Goal: Task Accomplishment & Management: Manage account settings

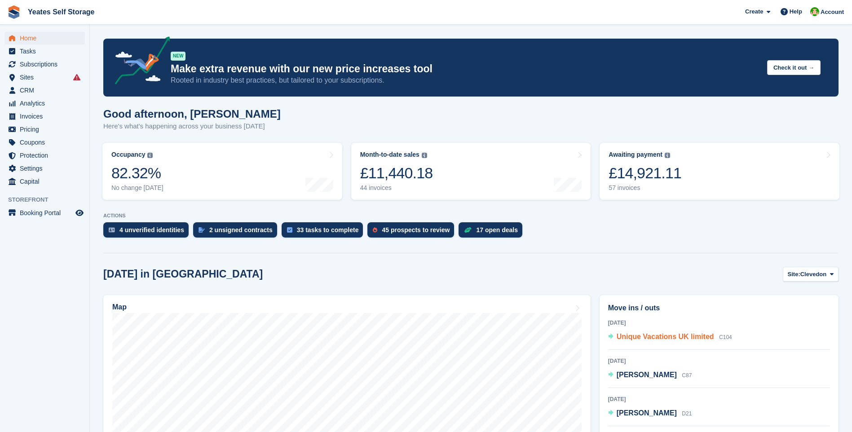
click at [683, 338] on span "Unique Vacations UK limited" at bounding box center [665, 337] width 97 height 8
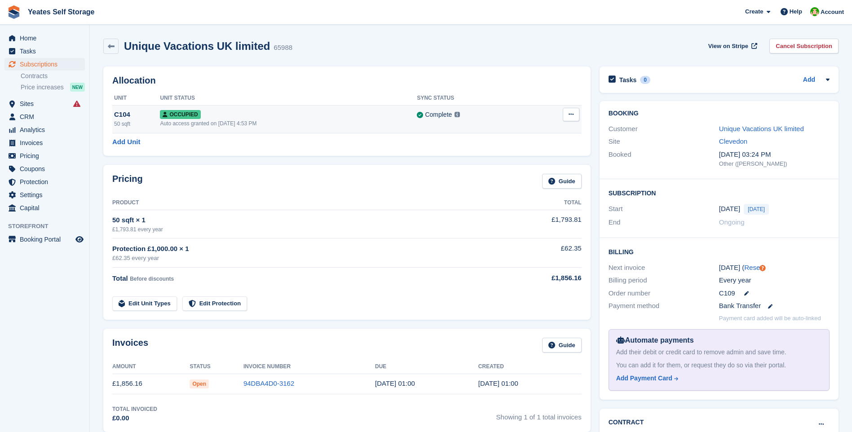
click at [181, 117] on span "Occupied" at bounding box center [180, 114] width 40 height 9
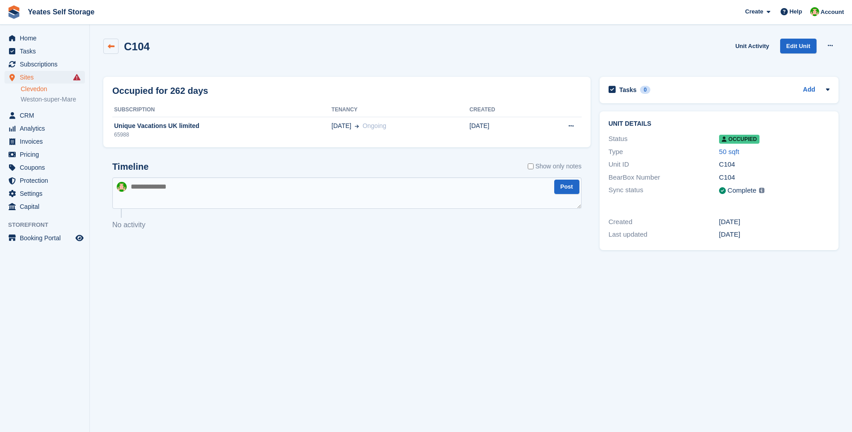
click at [111, 46] on icon at bounding box center [111, 46] width 7 height 7
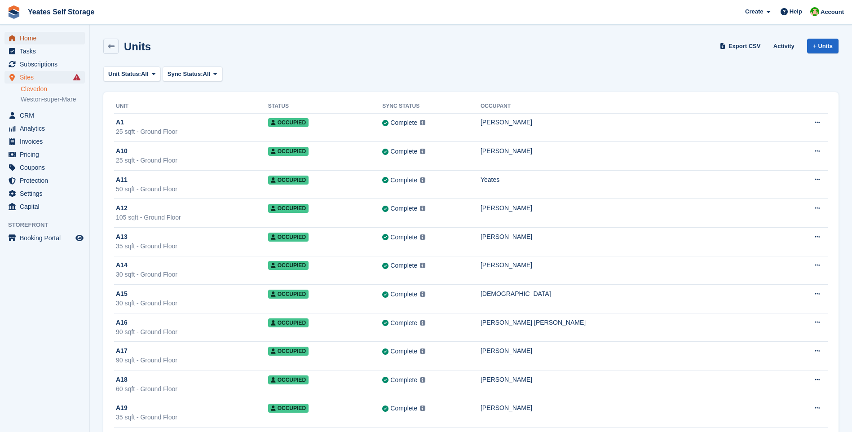
click at [35, 40] on span "Home" at bounding box center [47, 38] width 54 height 13
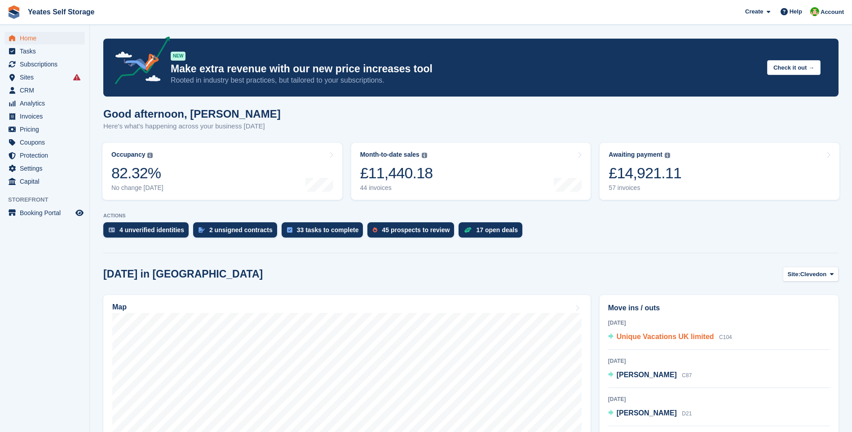
click at [690, 338] on span "Unique Vacations UK limited" at bounding box center [665, 337] width 97 height 8
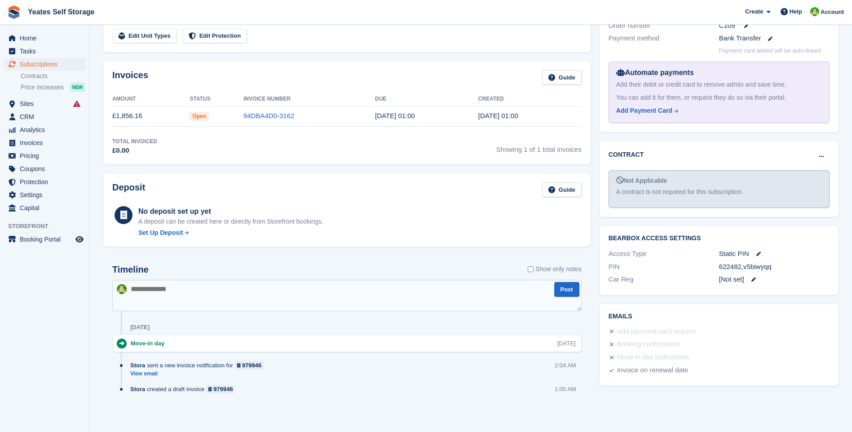
scroll to position [43, 0]
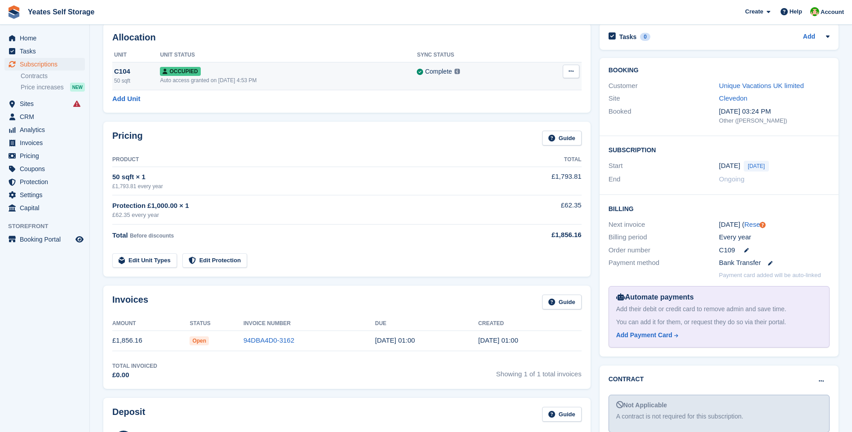
click at [182, 77] on div "Auto access granted on [DATE] 4:53 PM" at bounding box center [288, 80] width 257 height 8
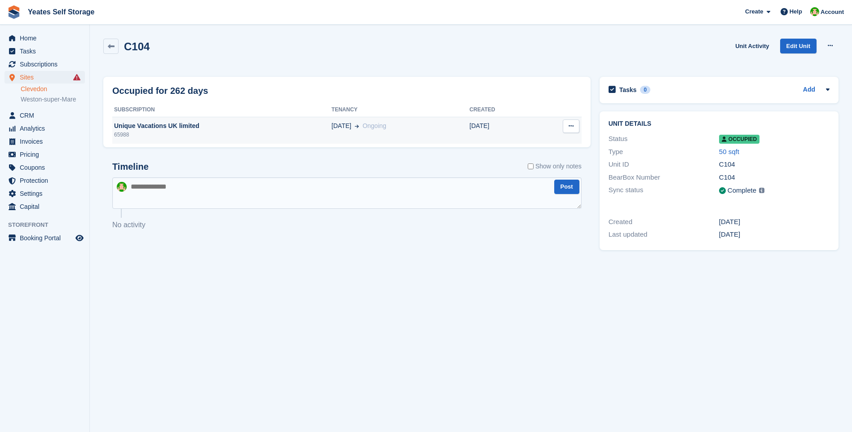
click at [163, 128] on div "Unique Vacations UK limited" at bounding box center [221, 125] width 219 height 9
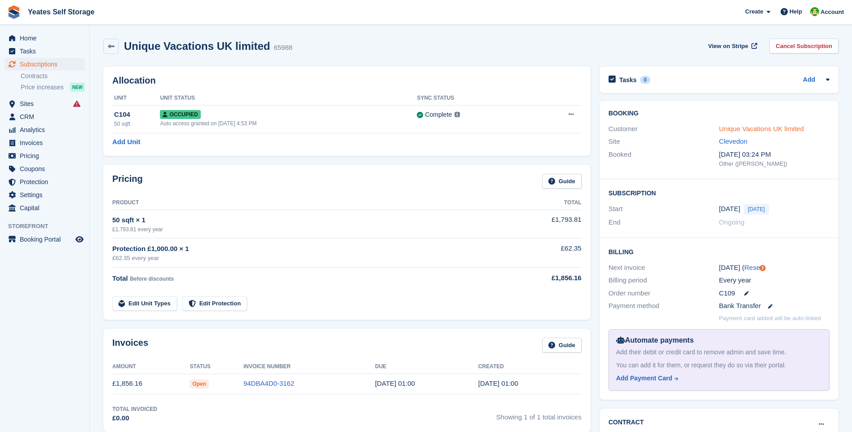
click at [781, 132] on link "Unique Vacations UK limited" at bounding box center [761, 129] width 85 height 8
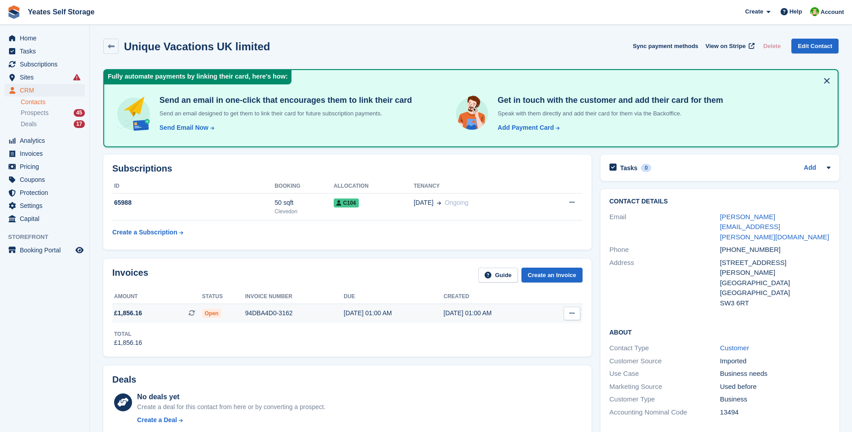
click at [128, 313] on span "£1,856.16" at bounding box center [128, 312] width 28 height 9
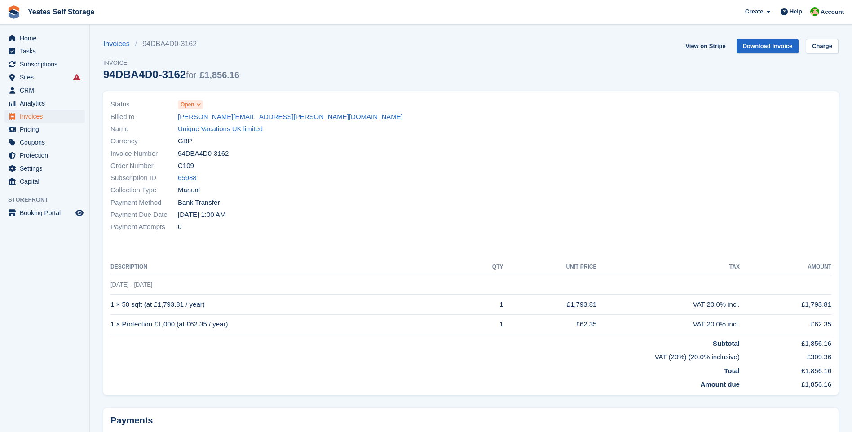
click at [198, 106] on icon at bounding box center [198, 104] width 5 height 5
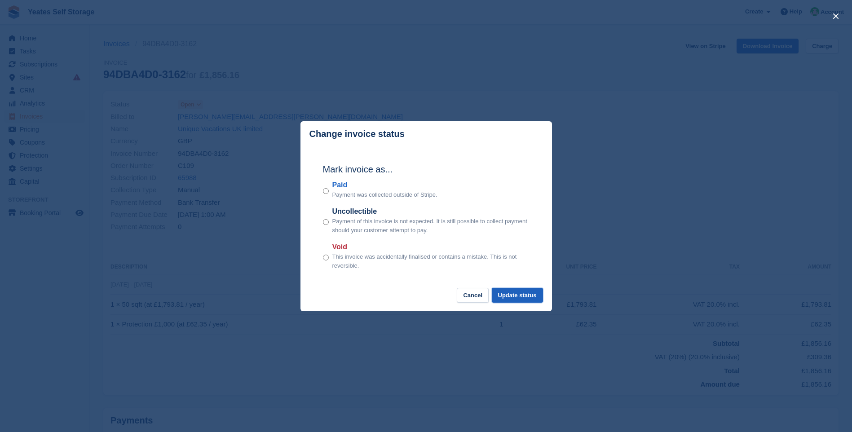
click at [520, 303] on button "Update status" at bounding box center [517, 295] width 51 height 15
